Goal: Transaction & Acquisition: Purchase product/service

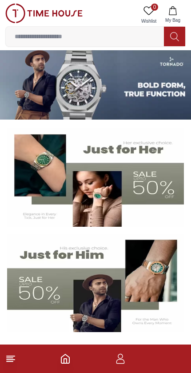
click at [121, 354] on icon "button" at bounding box center [120, 358] width 11 height 11
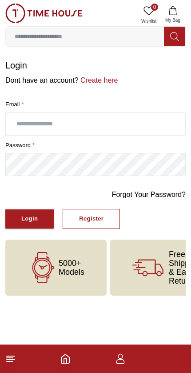
click at [44, 211] on button "Login" at bounding box center [29, 218] width 48 height 19
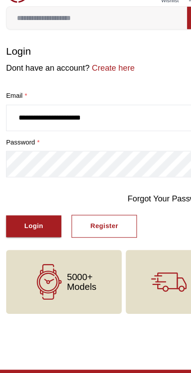
type input "**********"
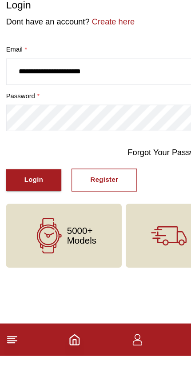
click at [37, 214] on div "Login" at bounding box center [29, 219] width 16 height 10
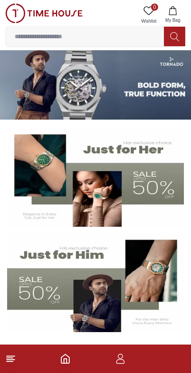
click at [120, 360] on icon "button" at bounding box center [120, 358] width 11 height 11
click at [153, 95] on img at bounding box center [95, 84] width 191 height 69
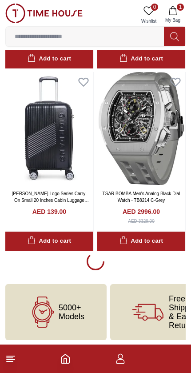
scroll to position [1582, 0]
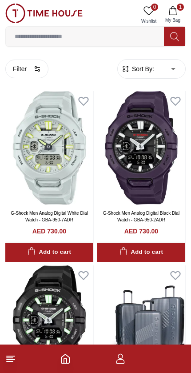
click at [32, 67] on button "Filter" at bounding box center [26, 69] width 43 height 19
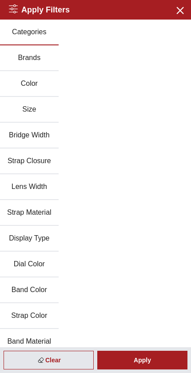
click at [47, 57] on button "Brands" at bounding box center [29, 58] width 59 height 26
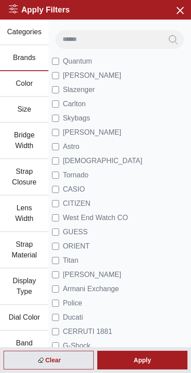
click at [107, 74] on li "[PERSON_NAME]" at bounding box center [119, 75] width 135 height 14
click at [60, 73] on label "[PERSON_NAME]" at bounding box center [86, 75] width 69 height 11
click at [148, 364] on div "Apply" at bounding box center [142, 359] width 90 height 19
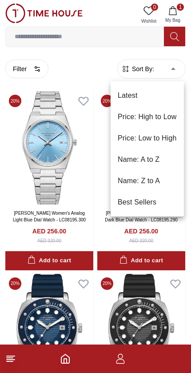
click at [165, 140] on li "Price: Low to High" at bounding box center [147, 137] width 73 height 21
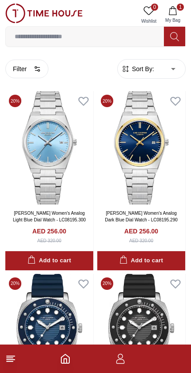
type input "*"
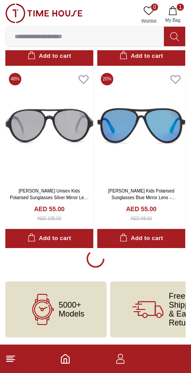
scroll to position [1658, 0]
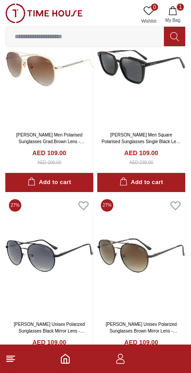
scroll to position [4656, 0]
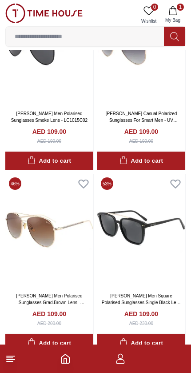
scroll to position [4495, 0]
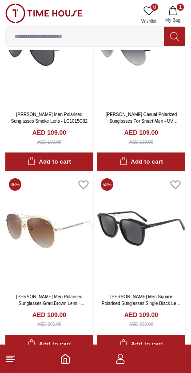
click at [144, 242] on img at bounding box center [141, 231] width 88 height 113
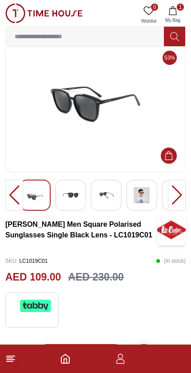
scroll to position [16, 0]
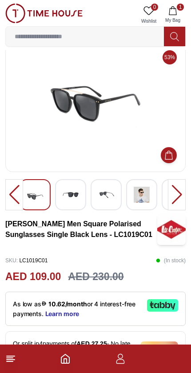
click at [71, 194] on img at bounding box center [71, 195] width 16 height 16
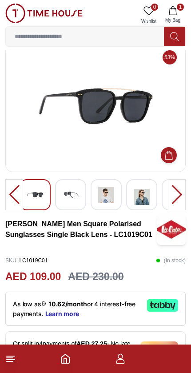
click at [107, 198] on img at bounding box center [106, 195] width 16 height 16
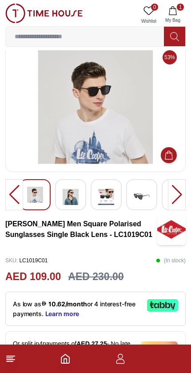
click at [78, 196] on img at bounding box center [71, 197] width 16 height 20
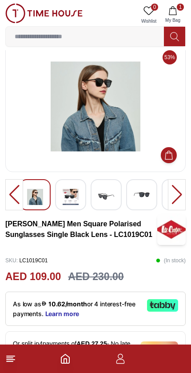
click at [143, 200] on img at bounding box center [142, 195] width 16 height 16
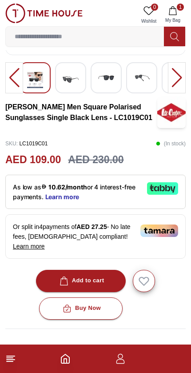
scroll to position [134, 0]
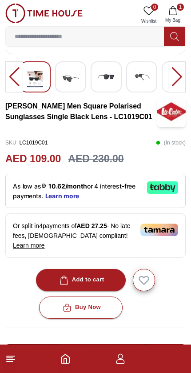
click at [98, 275] on div "Add to cart" at bounding box center [81, 280] width 47 height 10
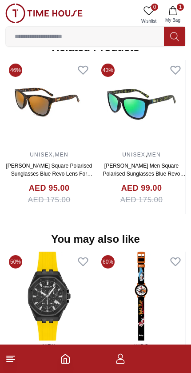
scroll to position [662, 0]
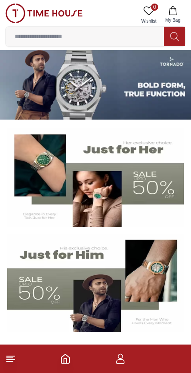
click at [85, 39] on input at bounding box center [85, 37] width 158 height 18
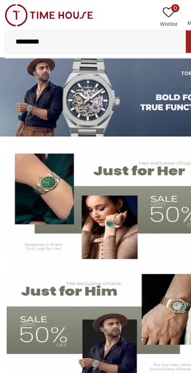
type input "**********"
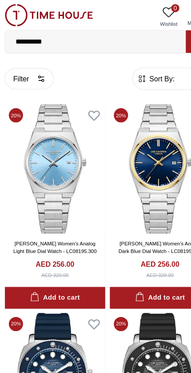
click at [35, 69] on icon "button" at bounding box center [37, 68] width 7 height 7
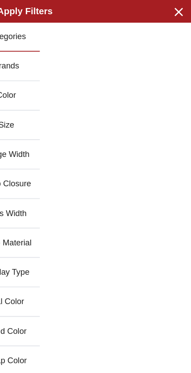
click at [174, 11] on icon "button" at bounding box center [179, 9] width 11 height 11
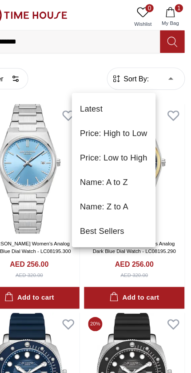
click at [121, 135] on li "Price: Low to High" at bounding box center [123, 137] width 73 height 21
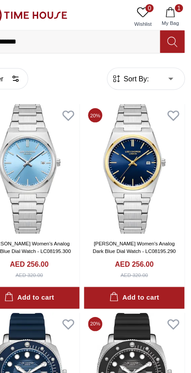
type input "*"
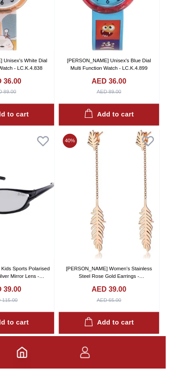
scroll to position [839, 12]
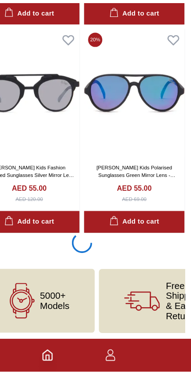
scroll to position [1658, 0]
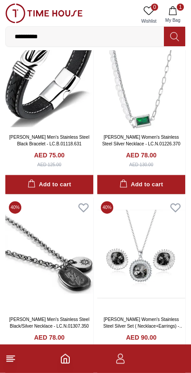
scroll to position [5912, 0]
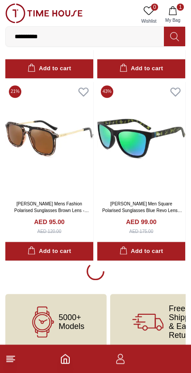
scroll to position [7126, 0]
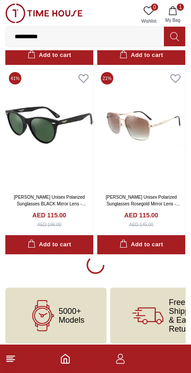
scroll to position [10819, 0]
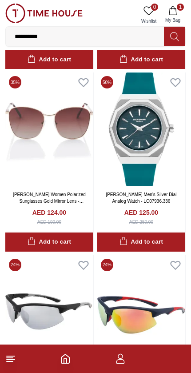
scroll to position [12314, 0]
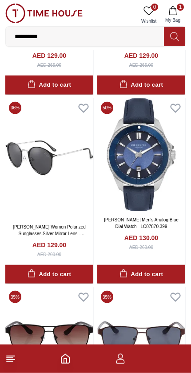
scroll to position [14357, 0]
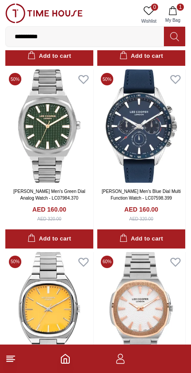
scroll to position [16995, 0]
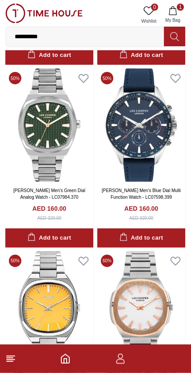
click at [152, 120] on img at bounding box center [141, 124] width 88 height 113
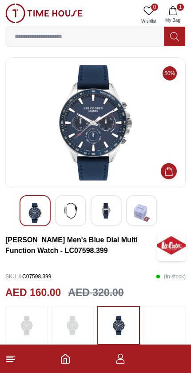
click at [74, 199] on div at bounding box center [70, 210] width 31 height 31
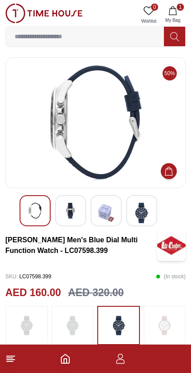
click at [113, 203] on img at bounding box center [106, 213] width 16 height 20
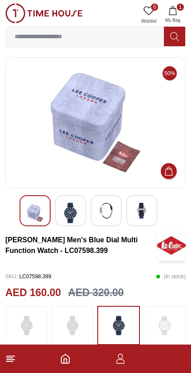
click at [147, 204] on img at bounding box center [142, 211] width 16 height 16
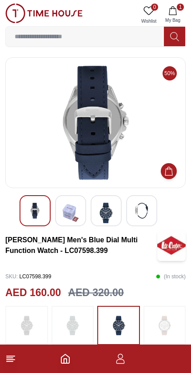
click at [44, 203] on div at bounding box center [35, 210] width 31 height 31
click at [113, 211] on img at bounding box center [106, 213] width 16 height 20
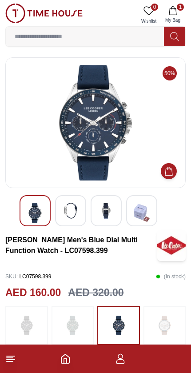
click at [118, 127] on img at bounding box center [95, 122] width 165 height 115
click at [117, 134] on img at bounding box center [95, 122] width 165 height 115
click at [110, 127] on img at bounding box center [95, 122] width 165 height 115
click at [96, 133] on img at bounding box center [95, 122] width 165 height 115
click at [72, 209] on img at bounding box center [71, 211] width 16 height 16
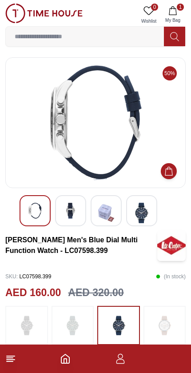
click at [108, 206] on img at bounding box center [106, 213] width 16 height 20
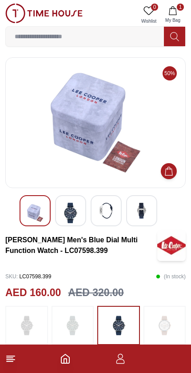
click at [144, 208] on img at bounding box center [142, 211] width 16 height 16
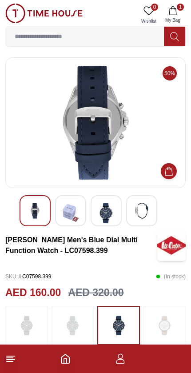
click at [112, 206] on img at bounding box center [106, 213] width 16 height 20
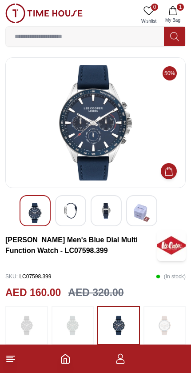
click at [83, 199] on div at bounding box center [70, 210] width 31 height 31
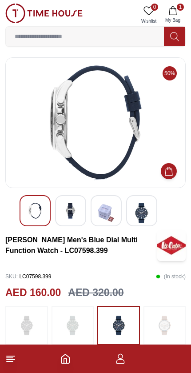
click at [51, 196] on div at bounding box center [96, 210] width 152 height 31
click at [74, 200] on div at bounding box center [70, 210] width 31 height 31
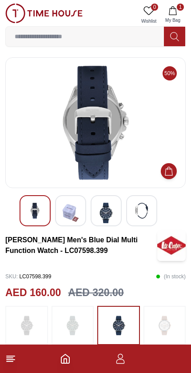
click at [45, 203] on div at bounding box center [35, 210] width 31 height 31
click at [111, 211] on img at bounding box center [106, 213] width 16 height 20
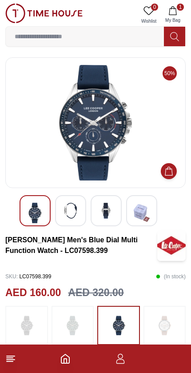
click at [142, 204] on img at bounding box center [142, 213] width 16 height 20
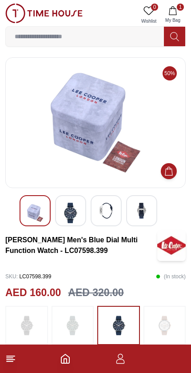
click at [113, 215] on img at bounding box center [106, 211] width 16 height 16
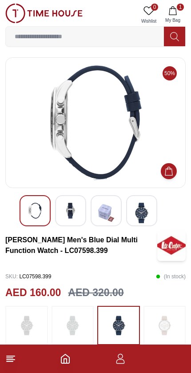
click at [43, 200] on div at bounding box center [35, 210] width 31 height 31
click at [73, 215] on img at bounding box center [71, 211] width 16 height 16
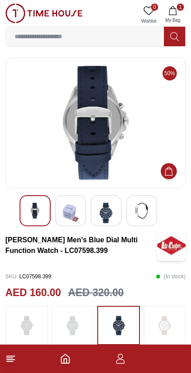
click at [107, 198] on div at bounding box center [106, 210] width 31 height 31
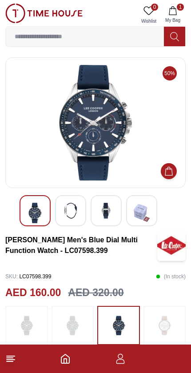
click at [104, 119] on img at bounding box center [95, 122] width 165 height 115
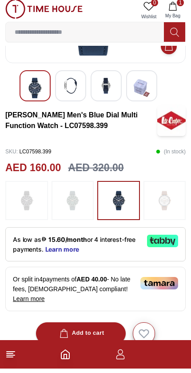
scroll to position [121, 0]
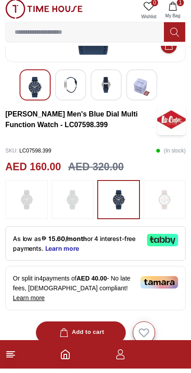
click at [90, 326] on button "Add to cart" at bounding box center [81, 337] width 90 height 22
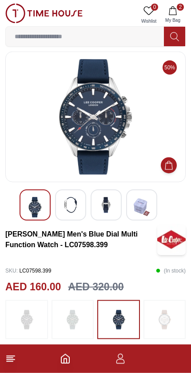
scroll to position [0, 0]
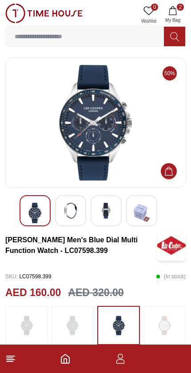
click at [107, 152] on img at bounding box center [95, 122] width 165 height 115
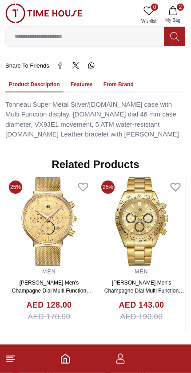
scroll to position [613, 0]
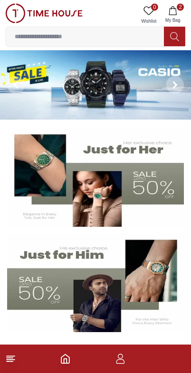
click at [171, 13] on icon "button" at bounding box center [172, 10] width 9 height 9
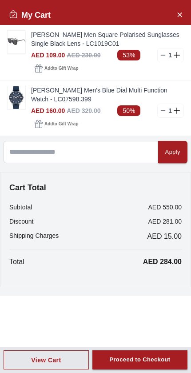
click at [17, 96] on img at bounding box center [17, 97] width 18 height 23
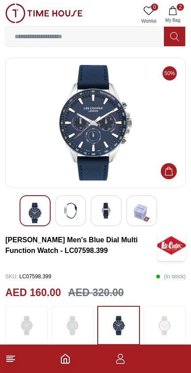
click at [92, 29] on input at bounding box center [85, 37] width 158 height 18
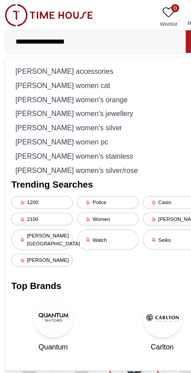
type input "**********"
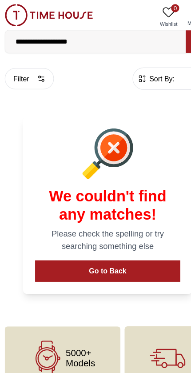
click at [116, 33] on input "**********" at bounding box center [85, 37] width 158 height 18
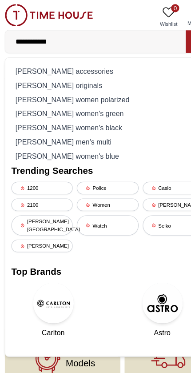
type input "**********"
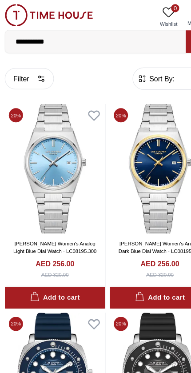
click at [42, 69] on button "Filter" at bounding box center [26, 69] width 43 height 19
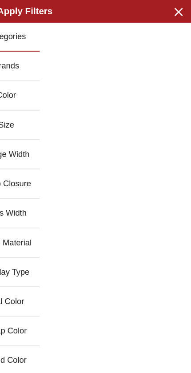
click at [172, 7] on button "Close menu" at bounding box center [179, 10] width 14 height 14
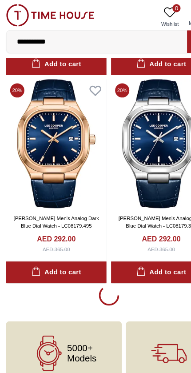
scroll to position [1704, 0]
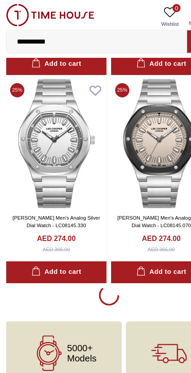
scroll to position [5343, 0]
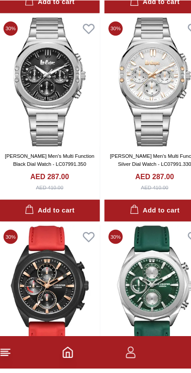
scroll to position [8596, 0]
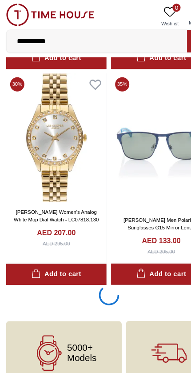
scroll to position [8990, 0]
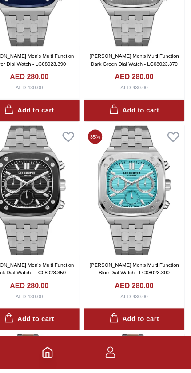
scroll to position [19781, 0]
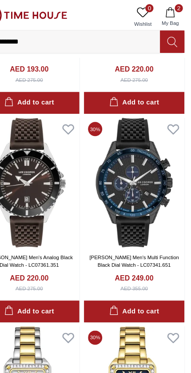
scroll to position [22024, 0]
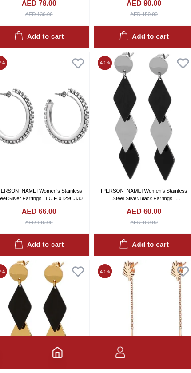
scroll to position [24769, 0]
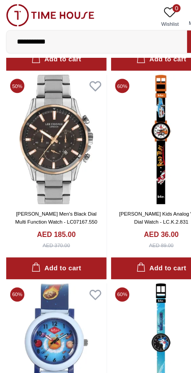
scroll to position [34462, 0]
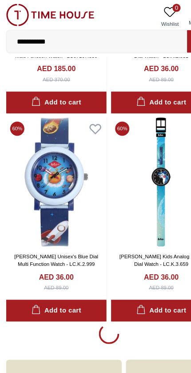
scroll to position [34606, 0]
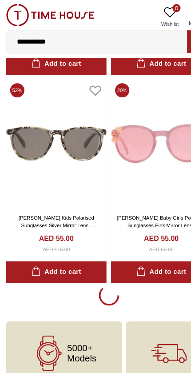
scroll to position [38262, 0]
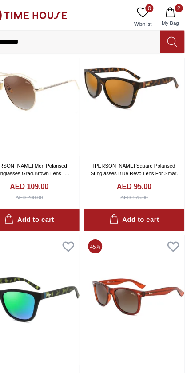
scroll to position [41249, 0]
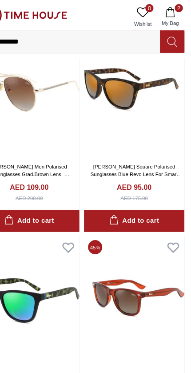
click at [168, 13] on icon "button" at bounding box center [172, 10] width 9 height 9
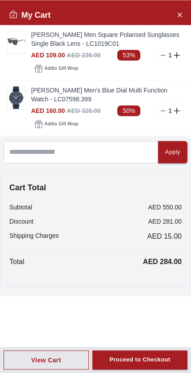
scroll to position [41454, 0]
click at [67, 102] on link "[PERSON_NAME] Men's Blue Dial Multi Function Watch - LC07598.399" at bounding box center [107, 95] width 153 height 18
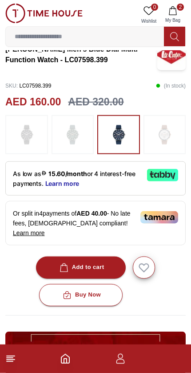
scroll to position [191, 0]
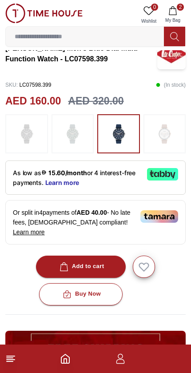
click at [111, 287] on button "Buy Now" at bounding box center [81, 294] width 84 height 22
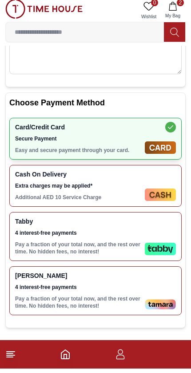
scroll to position [120, 0]
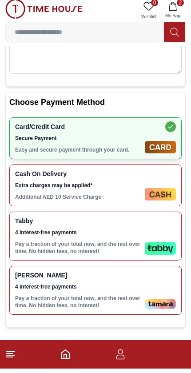
click at [156, 232] on div "Tabby 4 interest-free payments Pay a fraction of your total now, and the rest o…" at bounding box center [95, 240] width 172 height 49
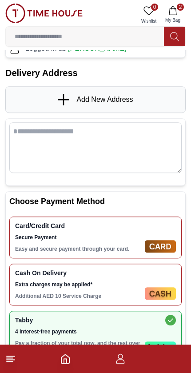
scroll to position [0, 0]
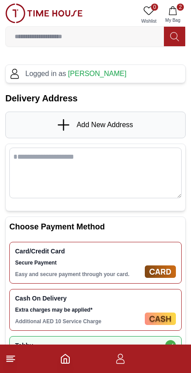
click at [173, 13] on icon "button" at bounding box center [172, 10] width 9 height 9
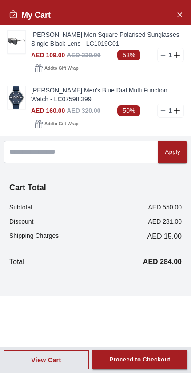
click at [163, 52] on icon at bounding box center [162, 55] width 7 height 7
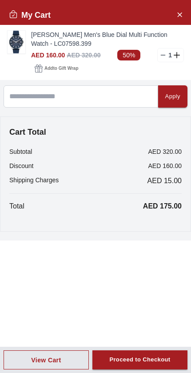
click at [150, 355] on div "Proceed to Checkout" at bounding box center [139, 359] width 61 height 10
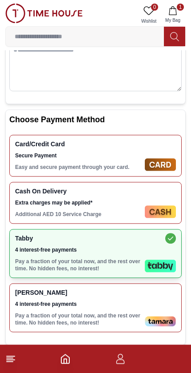
scroll to position [107, 0]
